Goal: Task Accomplishment & Management: Use online tool/utility

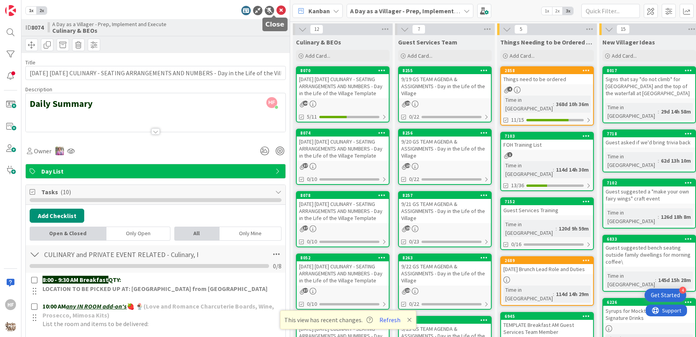
click at [276, 11] on icon at bounding box center [280, 10] width 9 height 9
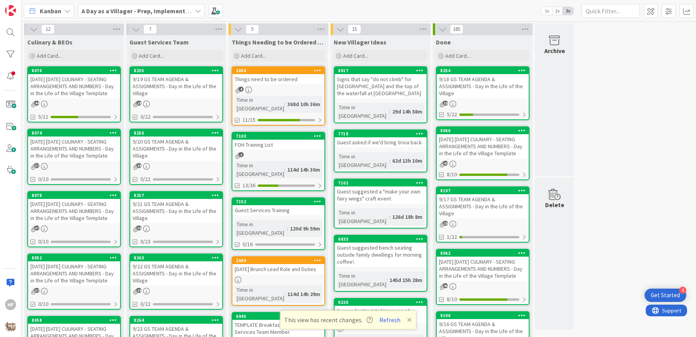
click at [83, 148] on div "[DATE] [DATE] CULINARY - SEATING ARRANGEMENTS AND NUMBERS - Day in the Life of …" at bounding box center [74, 148] width 92 height 24
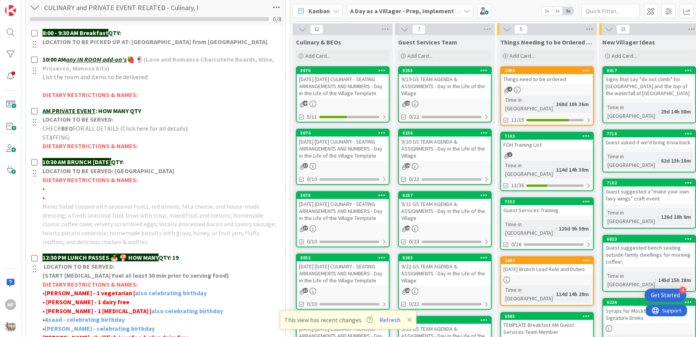
scroll to position [321, 0]
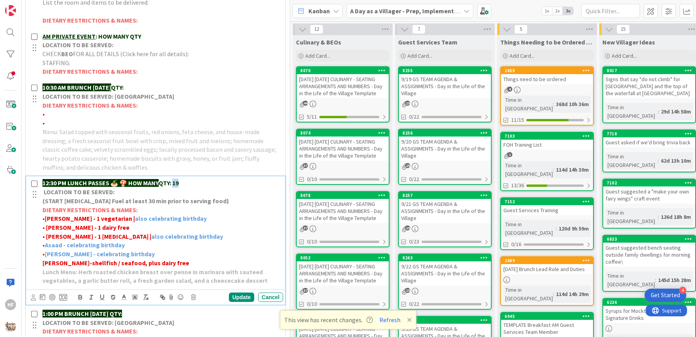
drag, startPoint x: 184, startPoint y: 180, endPoint x: 171, endPoint y: 180, distance: 12.1
click at [171, 180] on p "12:30 PM LUNCH PASSES 🍝 🍄 HOW MANY QTY: 19" at bounding box center [160, 182] width 237 height 9
click at [242, 292] on div "Update" at bounding box center [241, 296] width 25 height 9
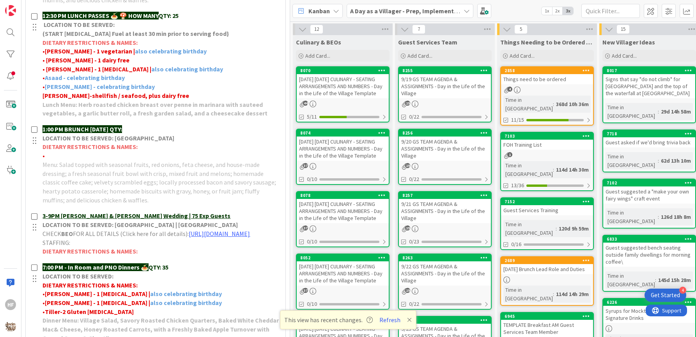
scroll to position [489, 0]
click at [171, 270] on p "7:00 PM - In Room and PNO Dinners 🍝 QTY: 35" at bounding box center [160, 266] width 237 height 9
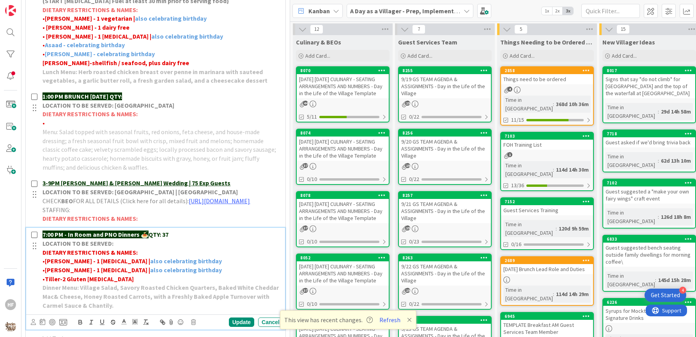
scroll to position [531, 0]
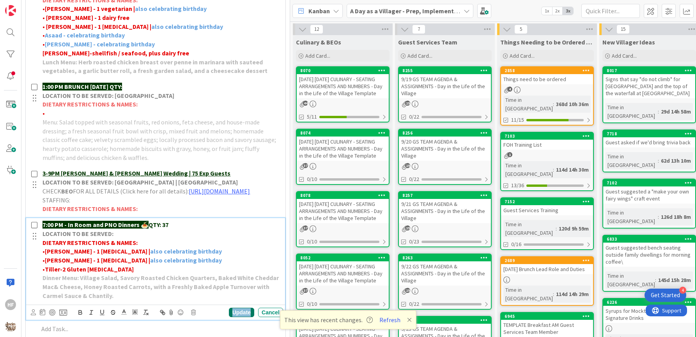
click at [233, 314] on div "Update" at bounding box center [241, 311] width 25 height 9
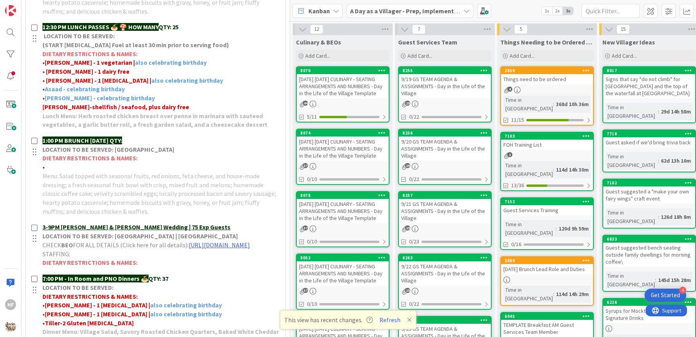
scroll to position [477, 0]
